Goal: Task Accomplishment & Management: Use online tool/utility

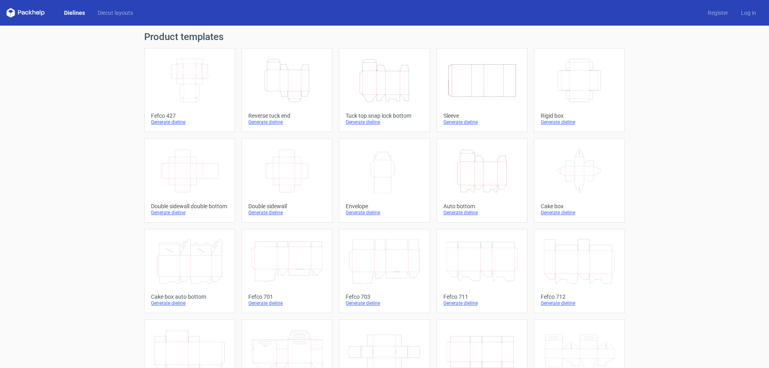
click at [187, 87] on icon "Width Depth Height" at bounding box center [189, 80] width 71 height 45
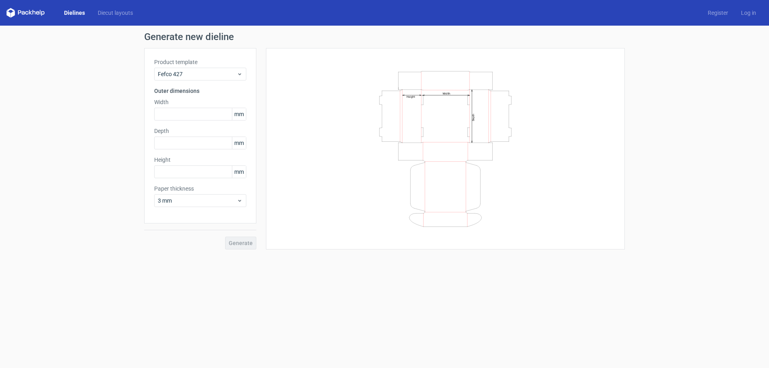
click at [190, 122] on div "Product template Fefco 427 Outer dimensions Width mm Depth mm Height mm Paper t…" at bounding box center [200, 135] width 112 height 175
click at [188, 119] on input "text" at bounding box center [200, 114] width 92 height 13
drag, startPoint x: 177, startPoint y: 120, endPoint x: 153, endPoint y: 119, distance: 23.2
click at [153, 119] on div "Product template Fefco 427 Outer dimensions Width 68 mm Depth mm Height mm Pape…" at bounding box center [200, 135] width 112 height 175
type input "65"
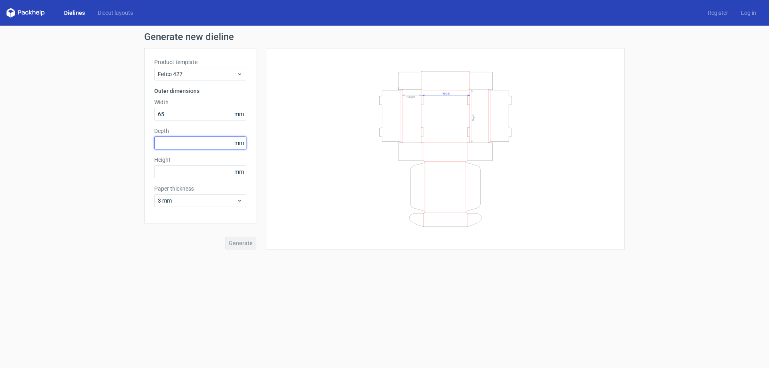
click at [180, 143] on input "text" at bounding box center [200, 143] width 92 height 13
type input "68"
click at [181, 170] on input "text" at bounding box center [200, 171] width 92 height 13
type input "40"
click at [192, 207] on div "Product template Fefco 427 Outer dimensions Width 65 mm Depth 68 mm Height 40 m…" at bounding box center [200, 135] width 112 height 175
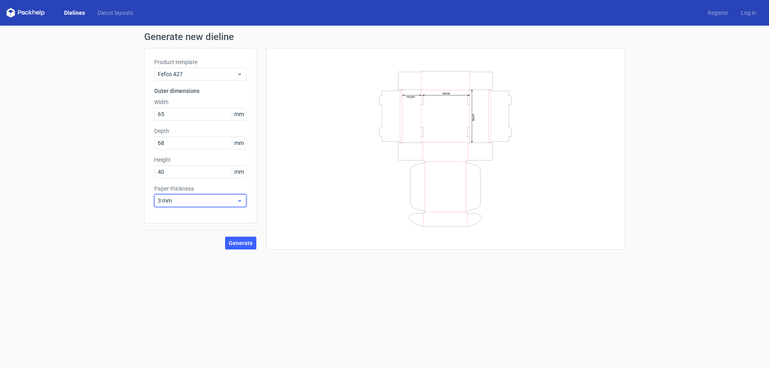
click at [191, 203] on span "3 mm" at bounding box center [197, 201] width 79 height 8
click at [185, 257] on div "1.5 mm" at bounding box center [200, 256] width 86 height 13
click at [232, 240] on span "Generate" at bounding box center [241, 243] width 24 height 6
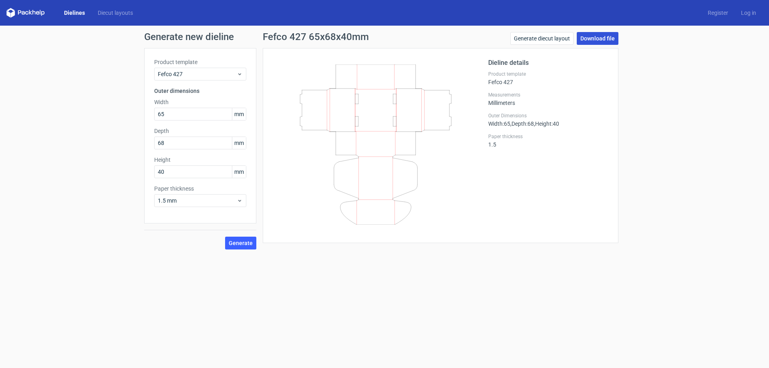
click at [604, 36] on link "Download file" at bounding box center [598, 38] width 42 height 13
